Goal: Information Seeking & Learning: Learn about a topic

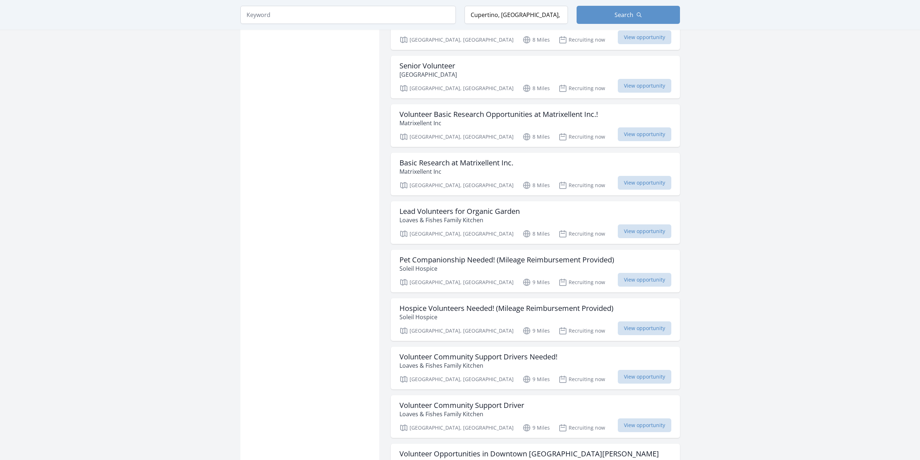
scroll to position [1989, 0]
